Goal: Task Accomplishment & Management: Manage account settings

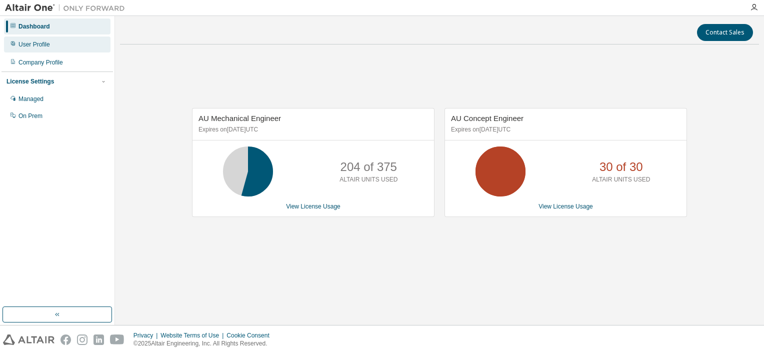
click at [40, 45] on div "User Profile" at bounding box center [35, 45] width 32 height 8
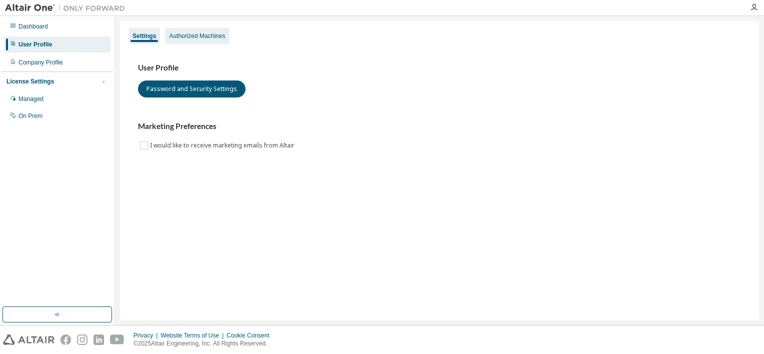
click at [213, 36] on div "Authorized Machines" at bounding box center [197, 36] width 56 height 8
